Goal: Information Seeking & Learning: Learn about a topic

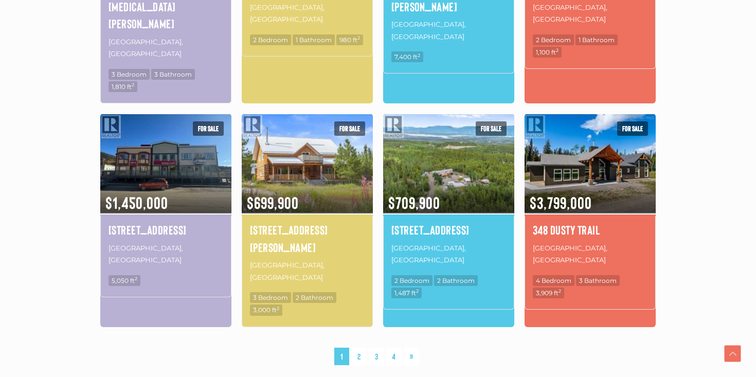
scroll to position [124, 0]
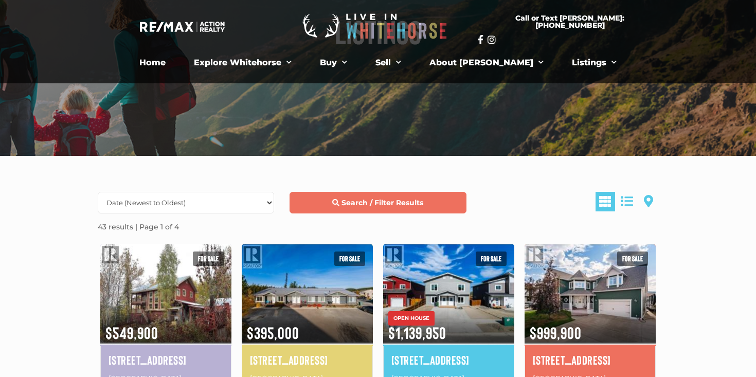
click at [390, 205] on strong "Search / Filter Results" at bounding box center [382, 202] width 82 height 9
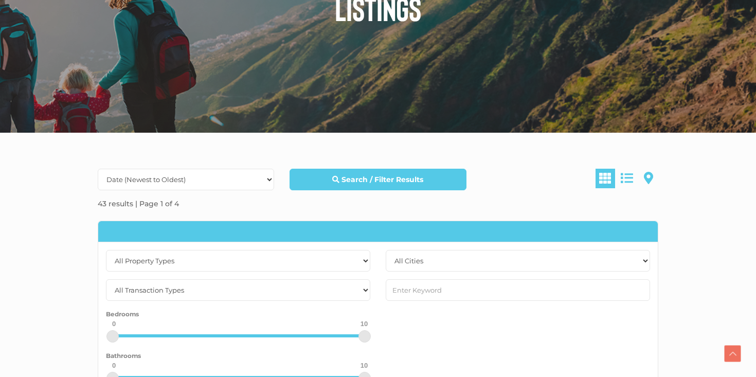
scroll to position [155, 0]
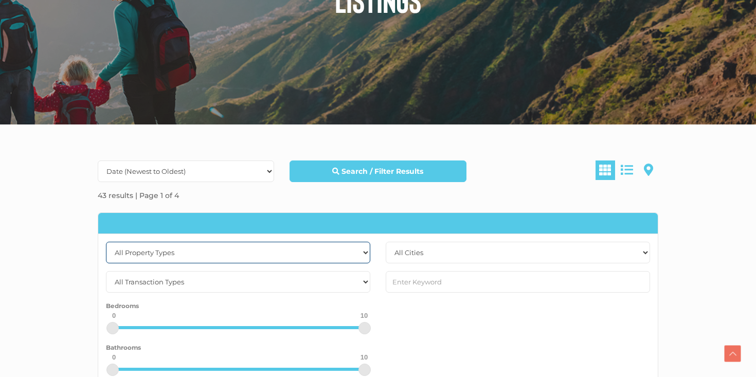
click at [324, 254] on select "All Property Types Business Industrial Office Other Single Family Vacant Land" at bounding box center [238, 253] width 264 height 22
select select "Vacant Land"
click at [106, 242] on select "All Property Types Business Industrial Office Other Single Family Vacant Land" at bounding box center [238, 253] width 264 height 22
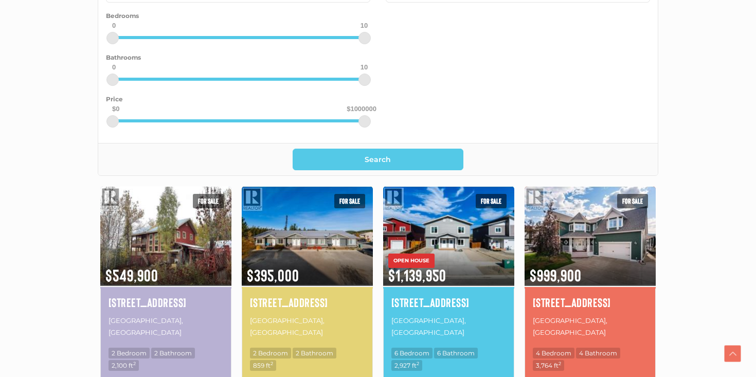
scroll to position [558, 0]
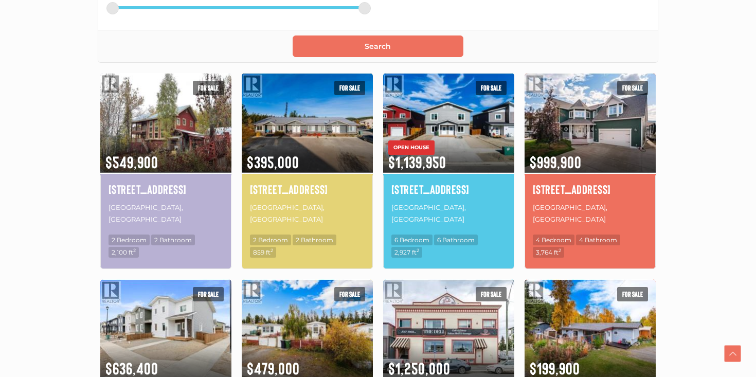
click at [340, 43] on button "Search" at bounding box center [377, 46] width 171 height 22
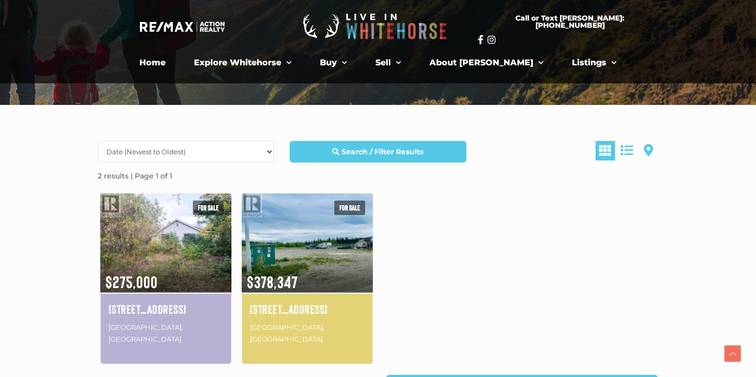
scroll to position [166, 0]
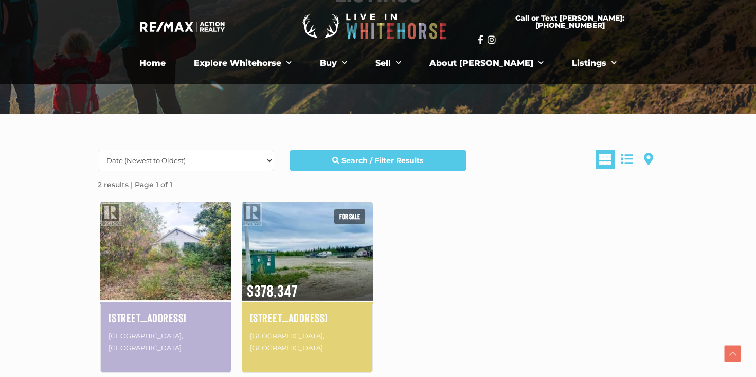
click at [135, 274] on img at bounding box center [165, 251] width 131 height 102
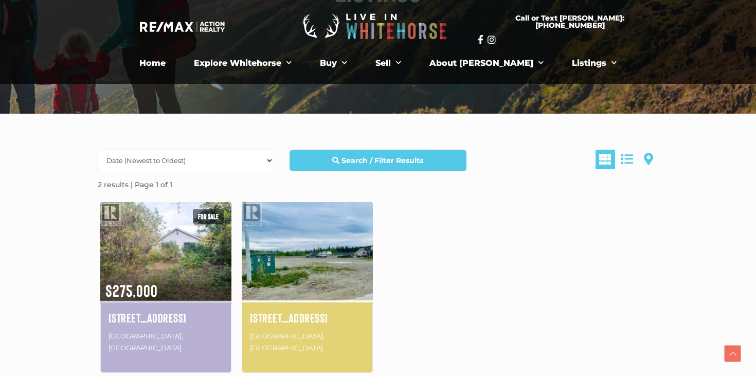
click at [274, 258] on img at bounding box center [307, 251] width 131 height 102
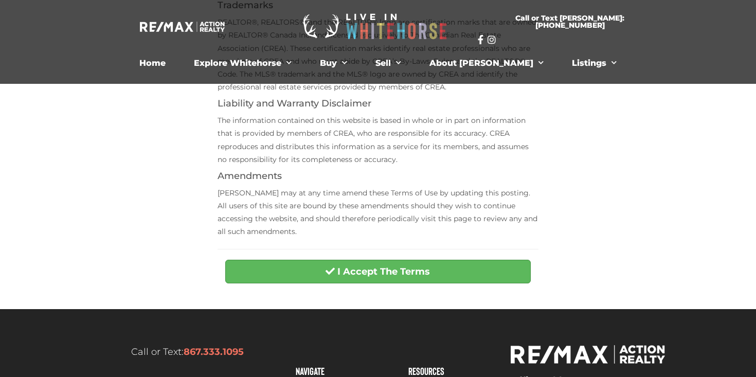
scroll to position [396, 0]
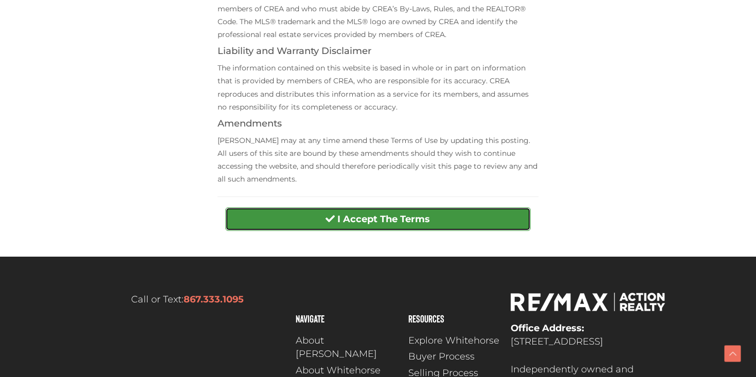
click at [347, 215] on strong "I Accept The Terms" at bounding box center [383, 218] width 93 height 11
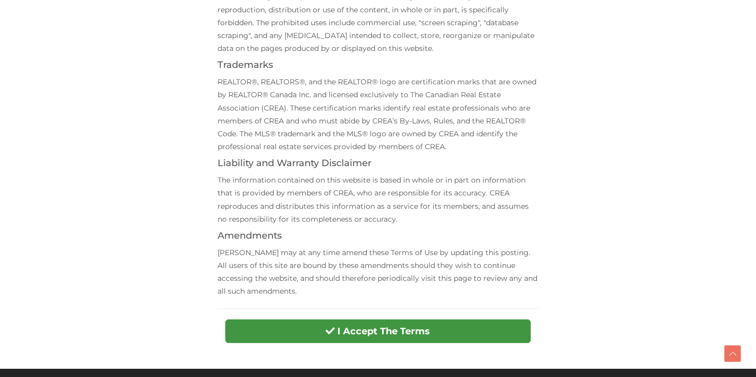
scroll to position [371, 0]
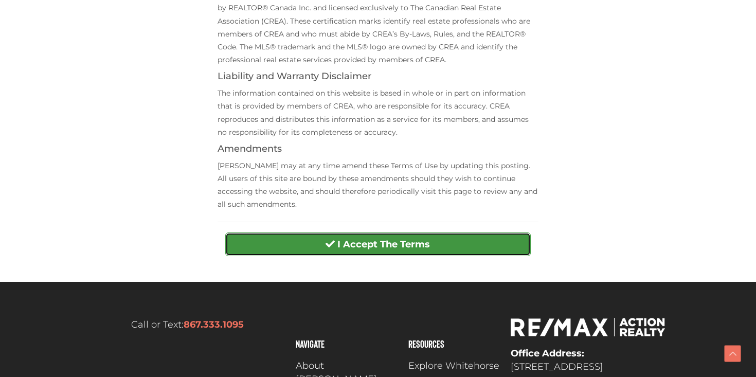
click at [363, 253] on button "I Accept The Terms" at bounding box center [377, 244] width 305 height 24
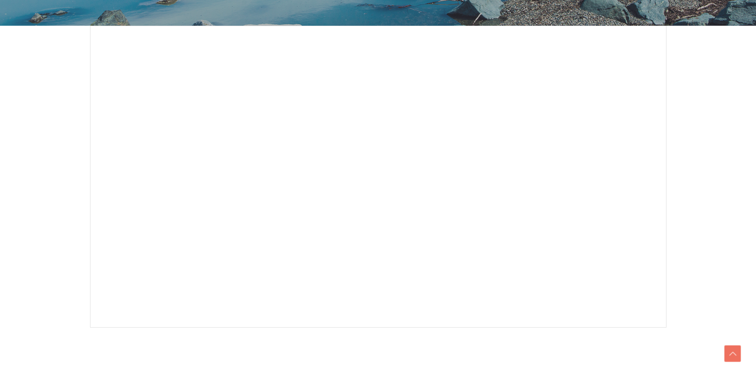
scroll to position [270, 0]
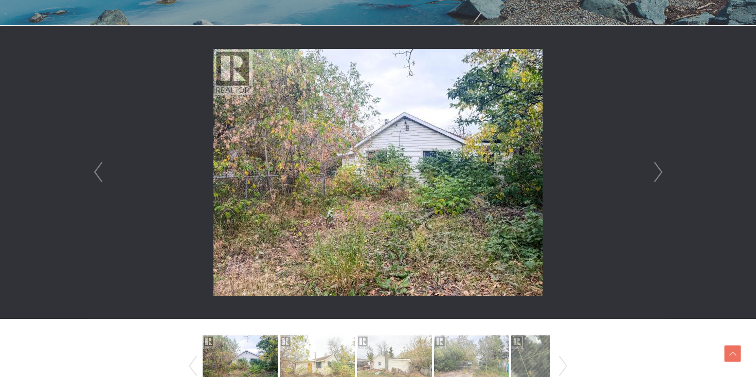
click at [659, 175] on link "Next" at bounding box center [657, 172] width 15 height 293
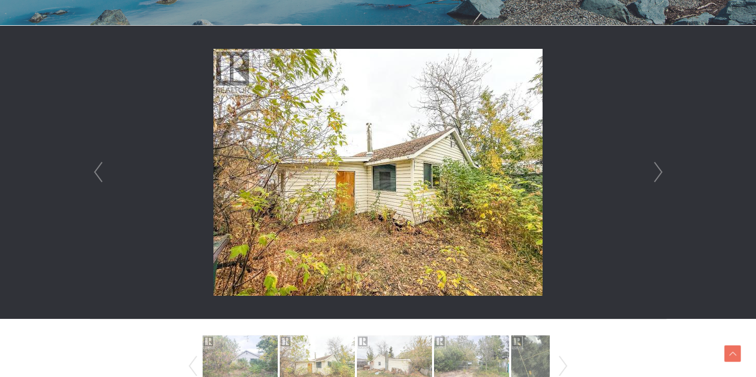
click at [659, 175] on link "Next" at bounding box center [657, 172] width 15 height 293
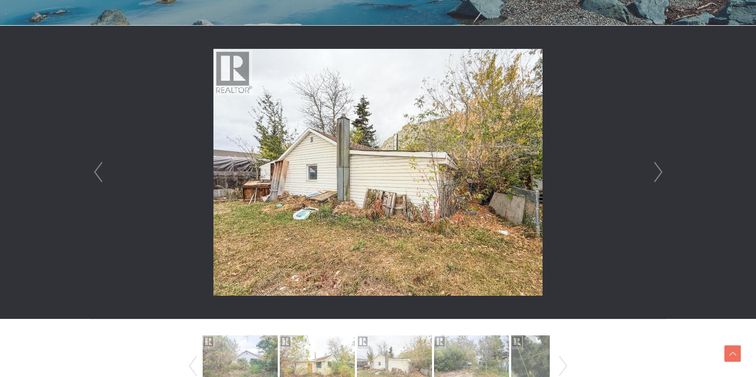
click at [659, 175] on link "Next" at bounding box center [657, 172] width 15 height 293
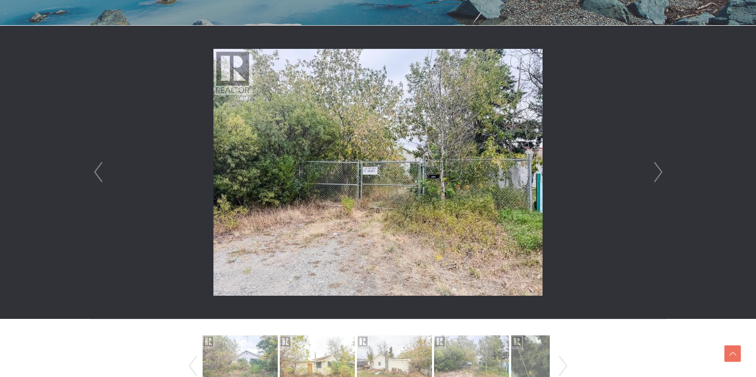
click at [659, 175] on link "Next" at bounding box center [657, 172] width 15 height 293
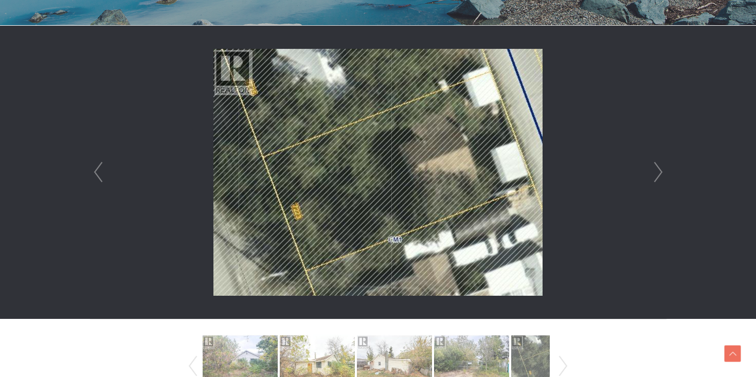
click at [659, 175] on link "Next" at bounding box center [657, 172] width 15 height 293
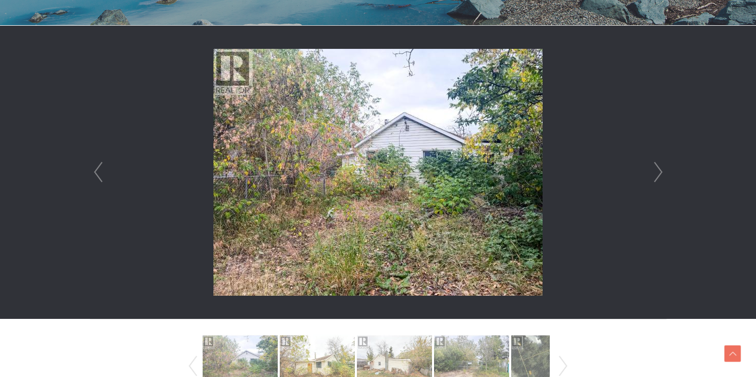
click at [659, 175] on link "Next" at bounding box center [657, 172] width 15 height 293
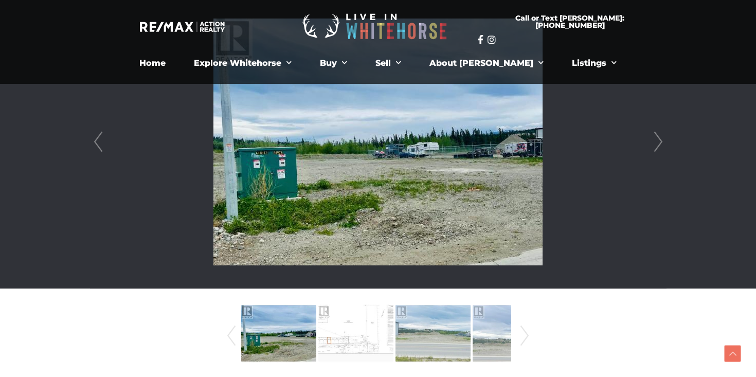
scroll to position [296, 0]
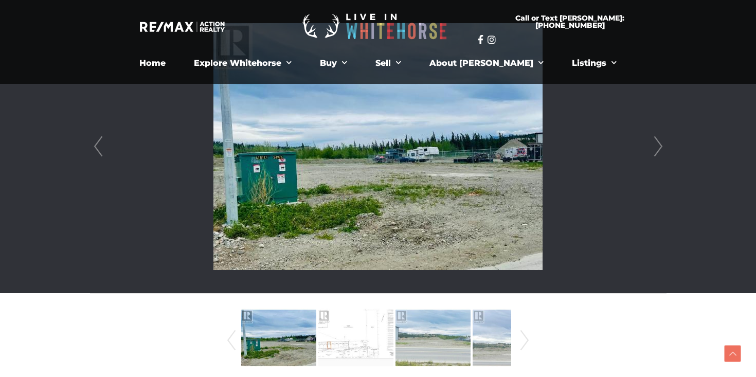
click at [521, 342] on link "Next" at bounding box center [524, 340] width 15 height 70
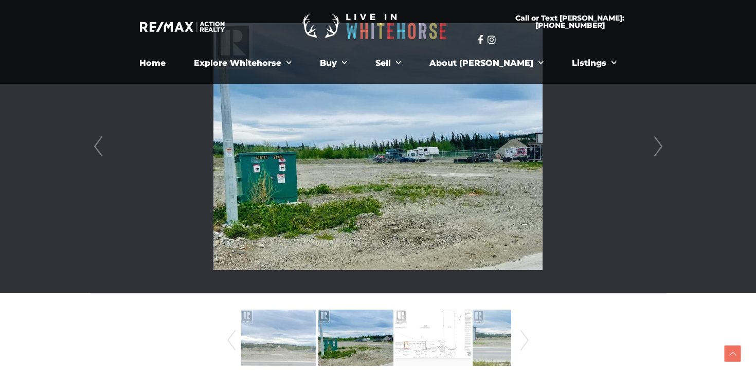
click at [521, 342] on link "Next" at bounding box center [524, 340] width 15 height 70
